Goal: Transaction & Acquisition: Purchase product/service

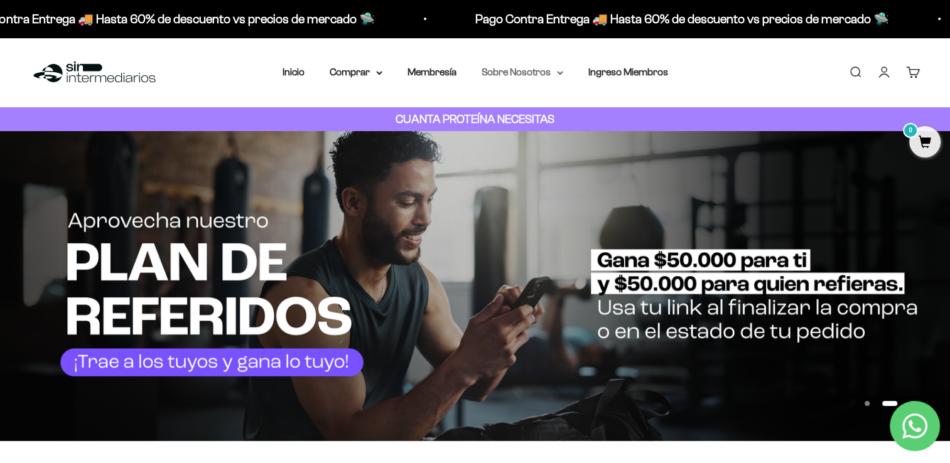
click at [557, 75] on icon at bounding box center [560, 73] width 6 height 4
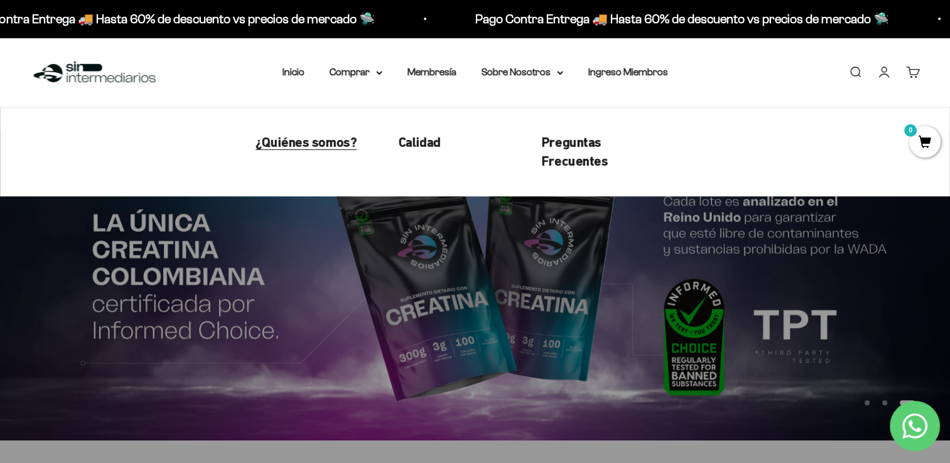
click at [340, 139] on span "¿Quiénes somos?" at bounding box center [306, 142] width 101 height 16
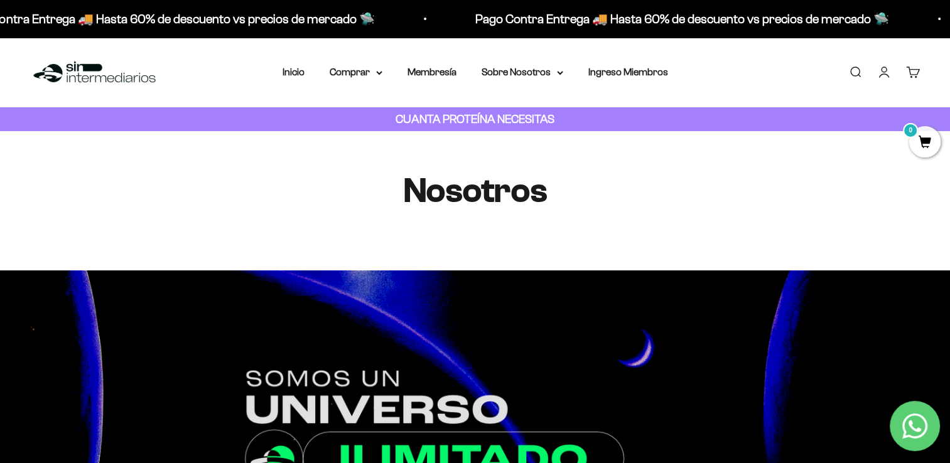
click at [85, 69] on img at bounding box center [94, 72] width 129 height 27
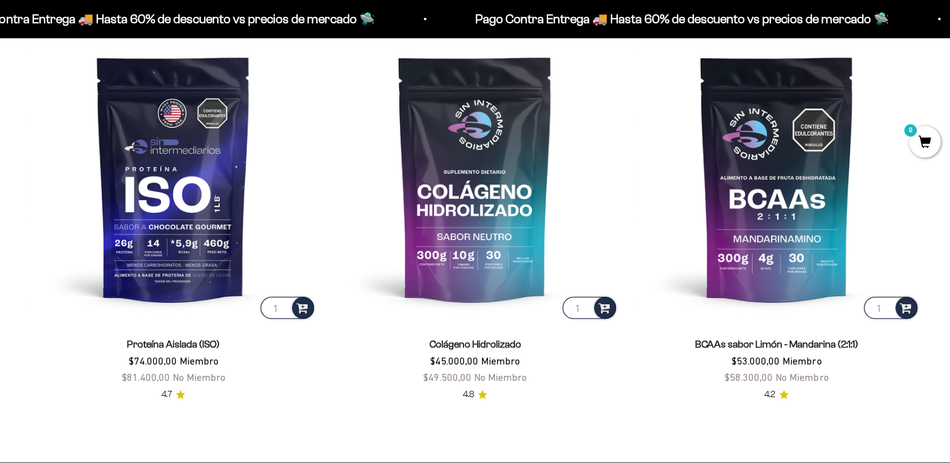
scroll to position [997, 0]
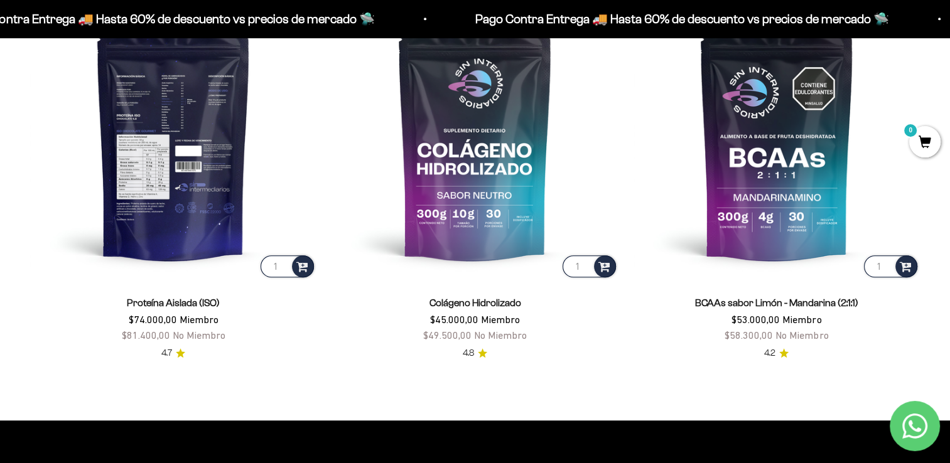
click at [163, 214] on img at bounding box center [173, 137] width 286 height 286
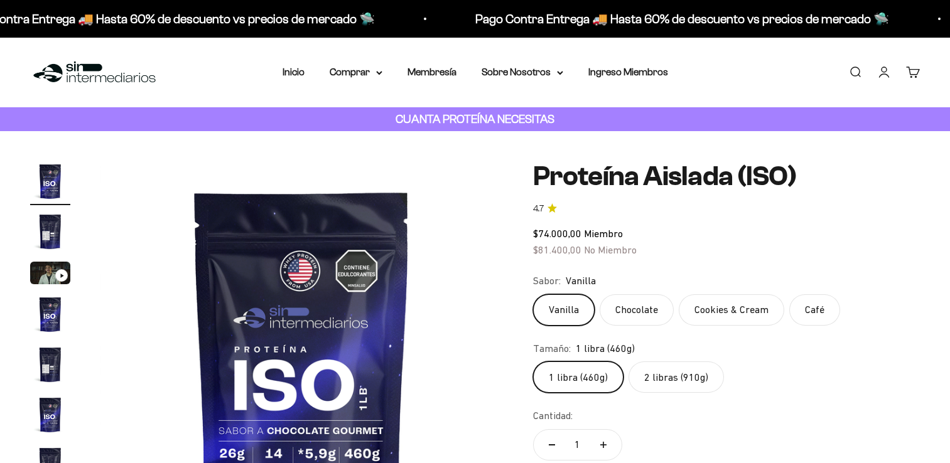
scroll to position [88, 0]
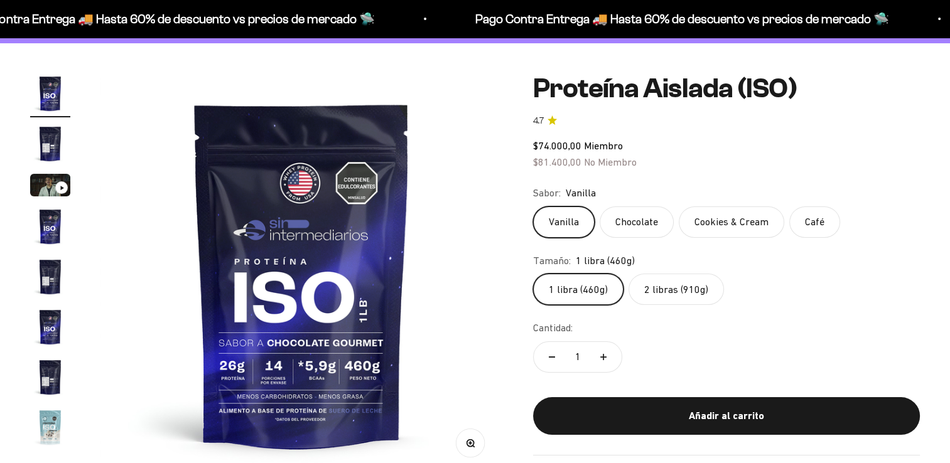
click at [563, 200] on div "Sabor: Vanilla" at bounding box center [564, 193] width 63 height 16
click at [563, 217] on label "Vanilla" at bounding box center [564, 222] width 62 height 31
click at [533, 207] on input "Vanilla" at bounding box center [533, 206] width 1 height 1
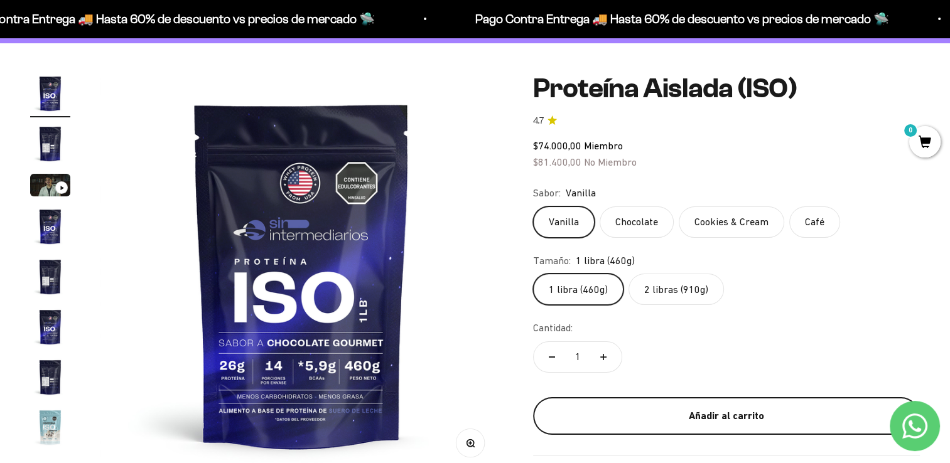
click at [713, 413] on div "Añadir al carrito" at bounding box center [726, 416] width 337 height 16
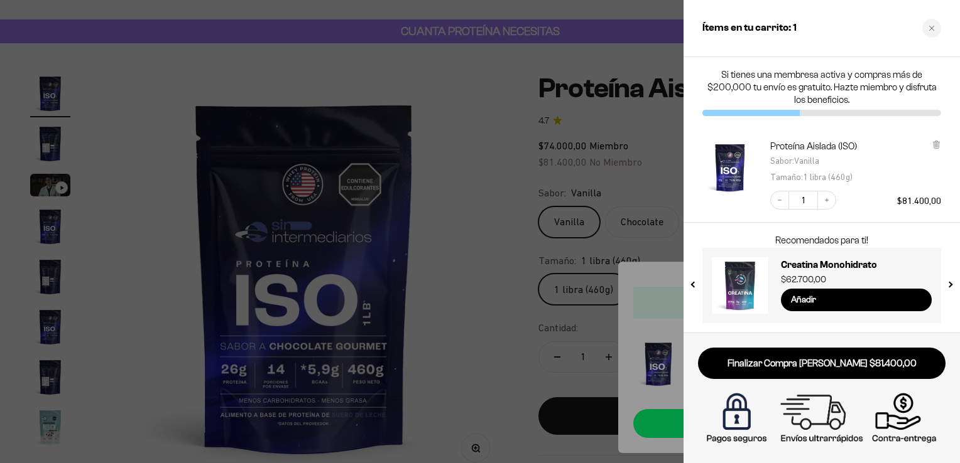
click at [458, 210] on div at bounding box center [480, 231] width 960 height 463
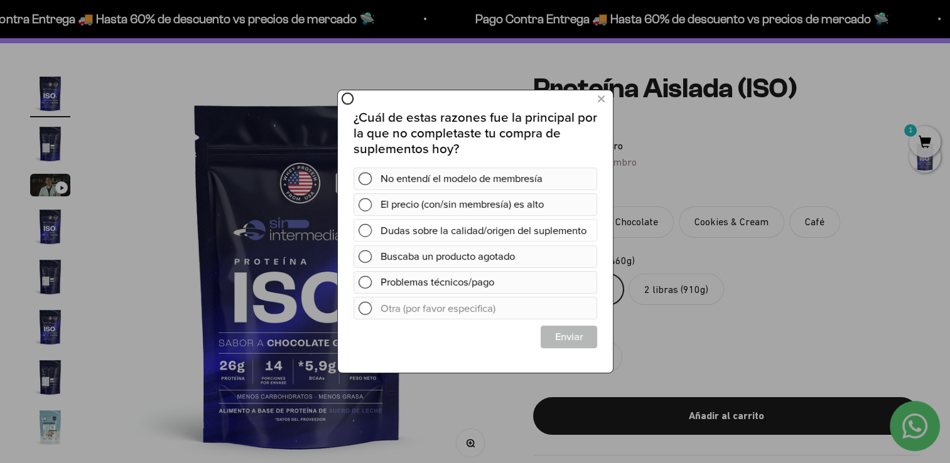
click at [368, 237] on span at bounding box center [364, 230] width 13 height 13
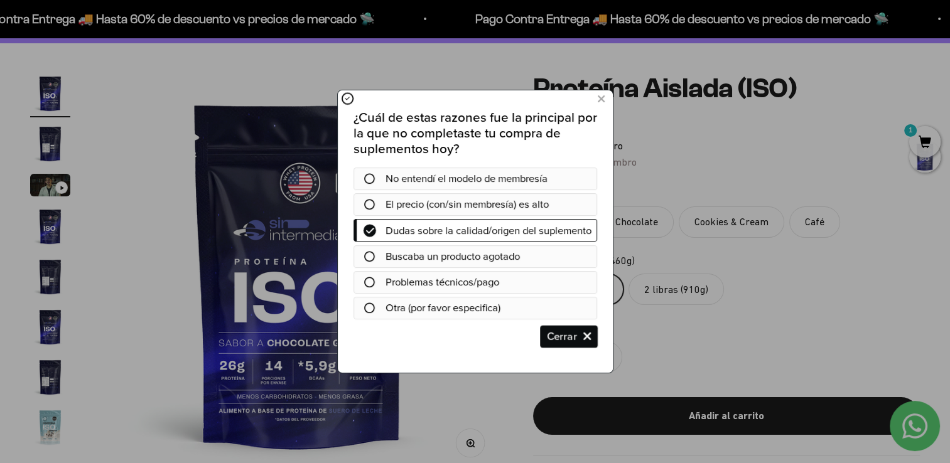
click at [580, 346] on span "Cerrar" at bounding box center [568, 337] width 55 height 23
